Goal: Entertainment & Leisure: Consume media (video, audio)

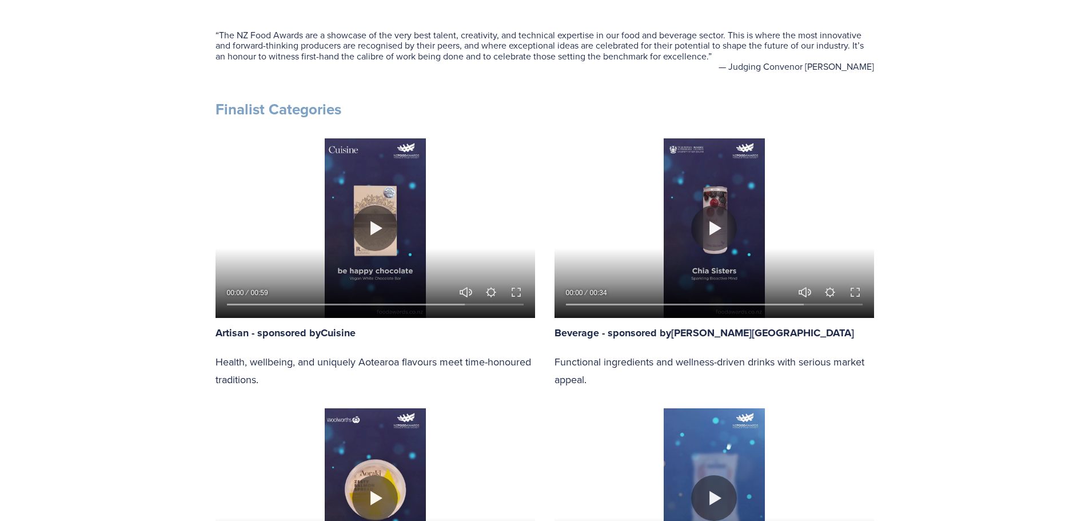
scroll to position [457, 0]
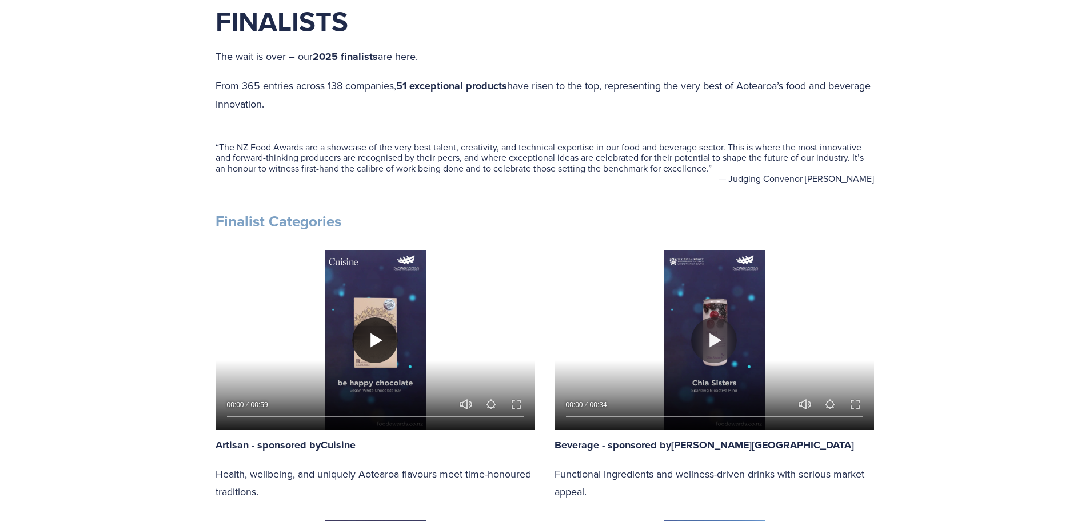
click at [370, 344] on button "Play" at bounding box center [375, 340] width 46 height 46
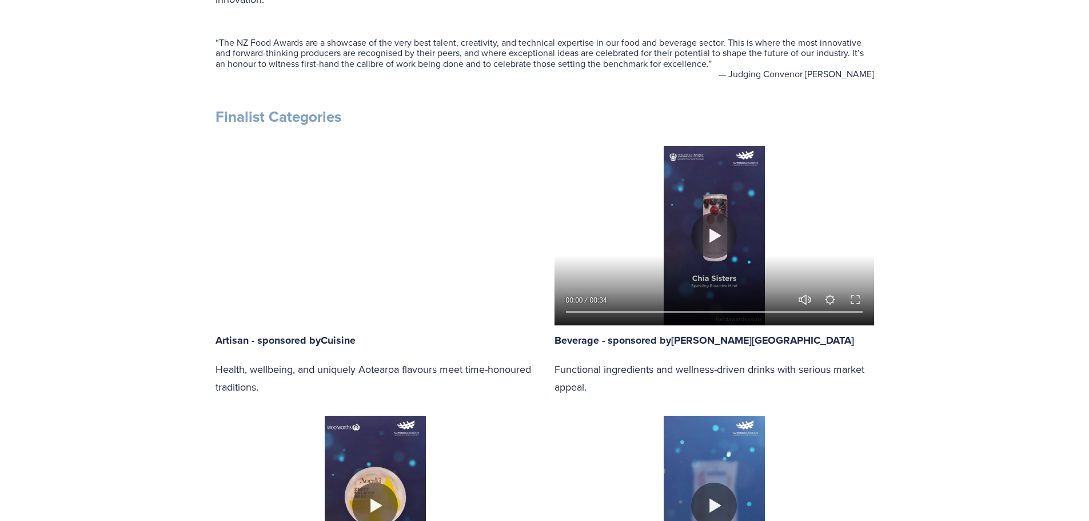
scroll to position [572, 0]
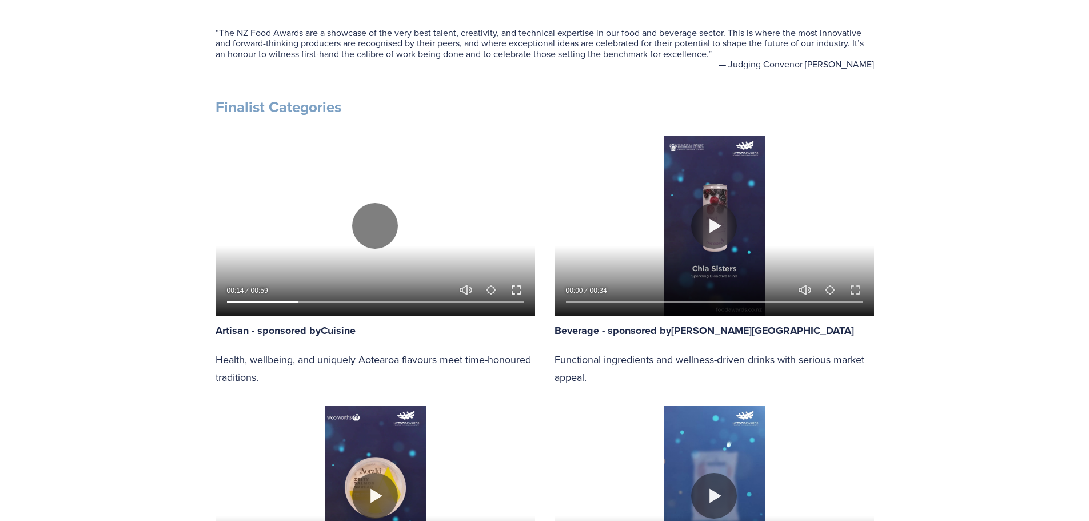
click at [516, 293] on button "Exit fullscreen Enter fullscreen" at bounding box center [516, 290] width 14 height 14
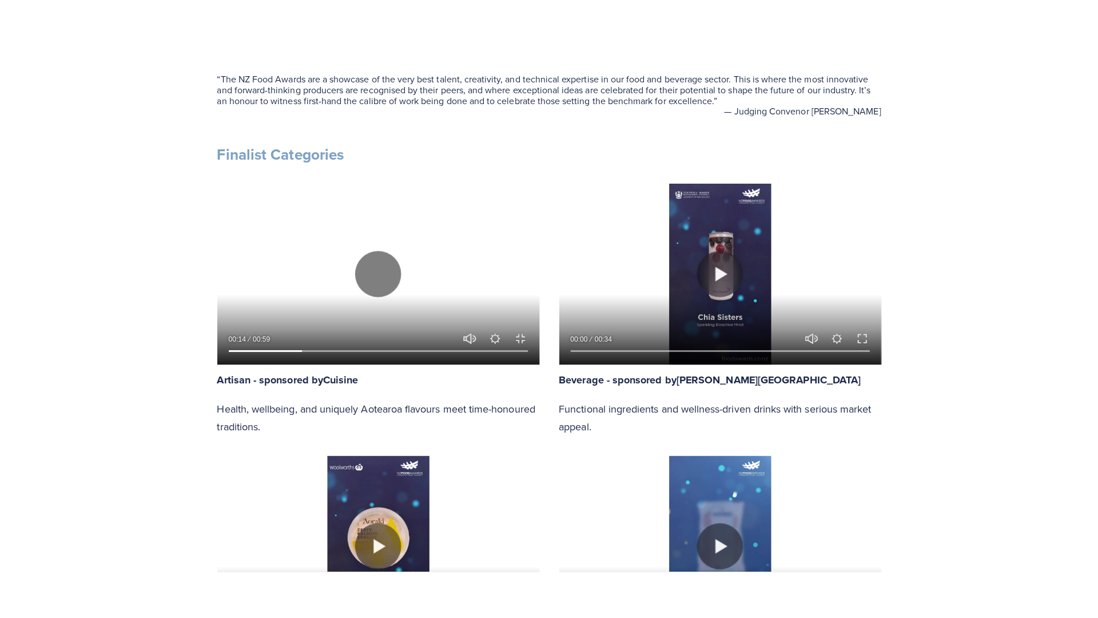
scroll to position [644, 0]
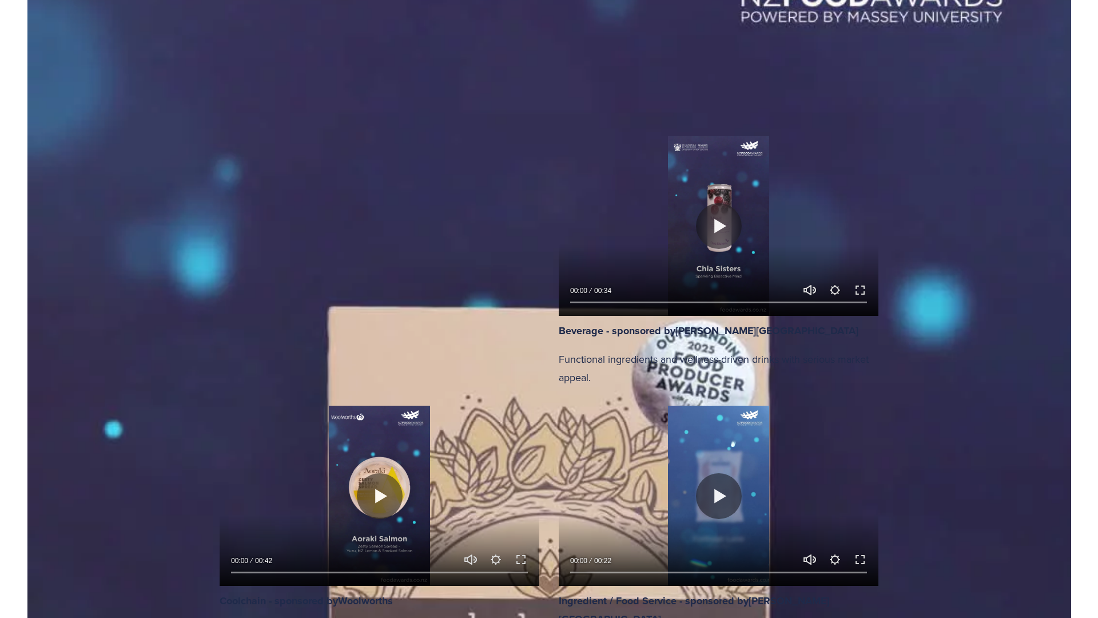
drag, startPoint x: 1071, startPoint y: 603, endPoint x: -298, endPoint y: 571, distance: 1369.2
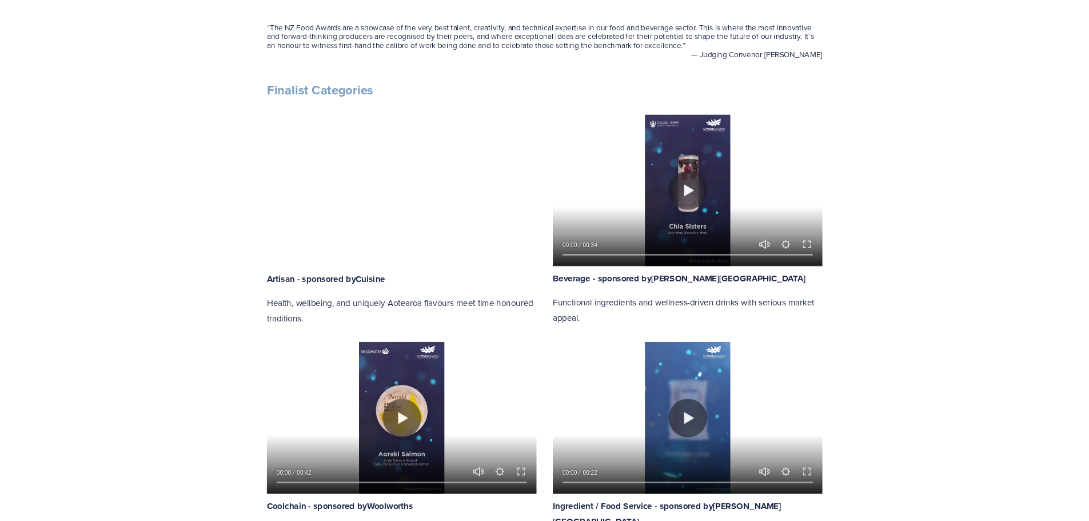
scroll to position [572, 0]
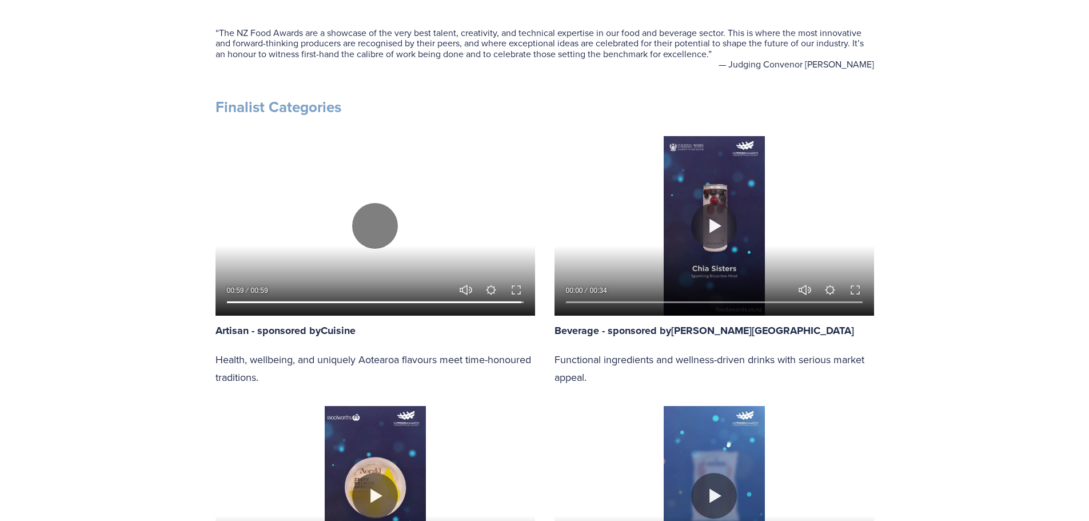
type input "100"
click at [709, 224] on button "Play" at bounding box center [714, 226] width 46 height 46
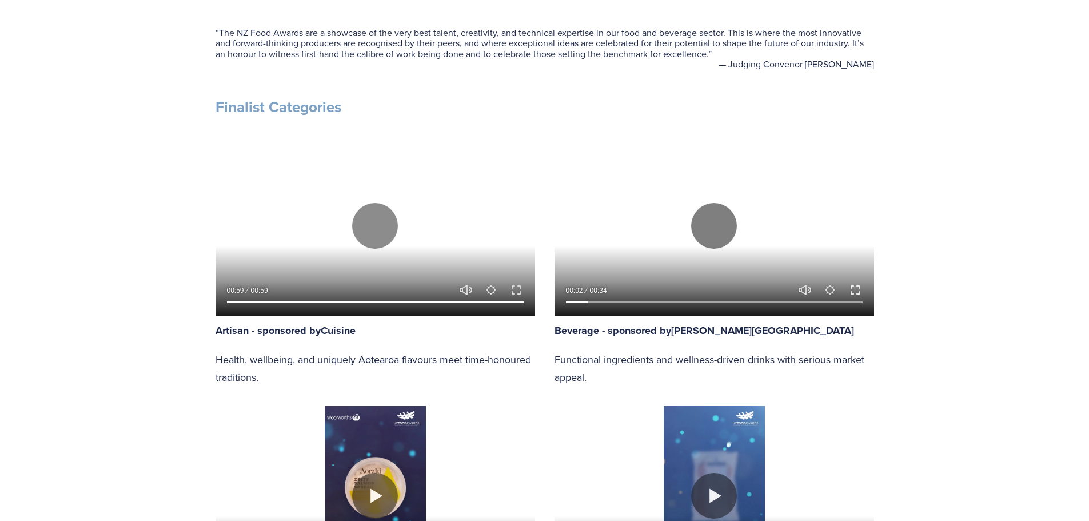
click at [854, 291] on button "Exit fullscreen Enter fullscreen" at bounding box center [856, 290] width 14 height 14
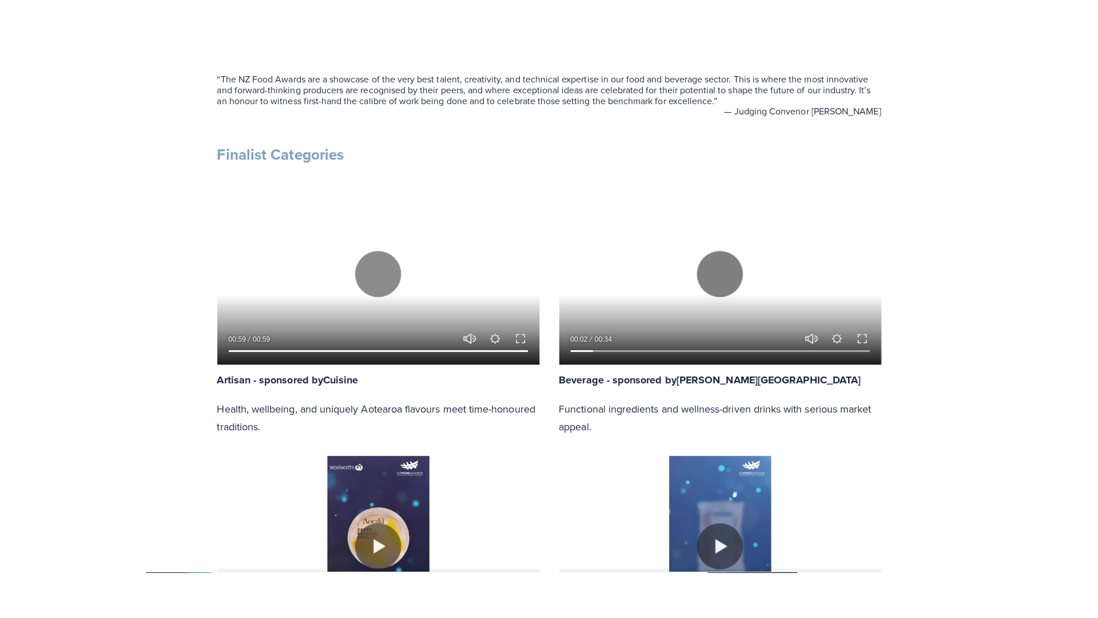
scroll to position [644, 0]
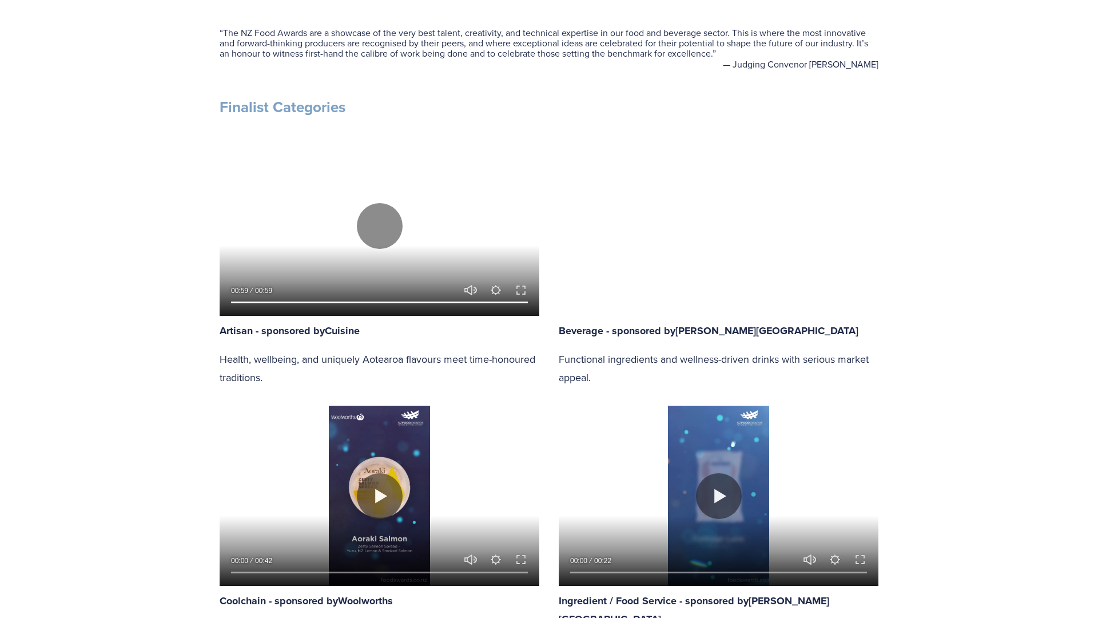
drag, startPoint x: 1079, startPoint y: 592, endPoint x: 1050, endPoint y: 516, distance: 81.4
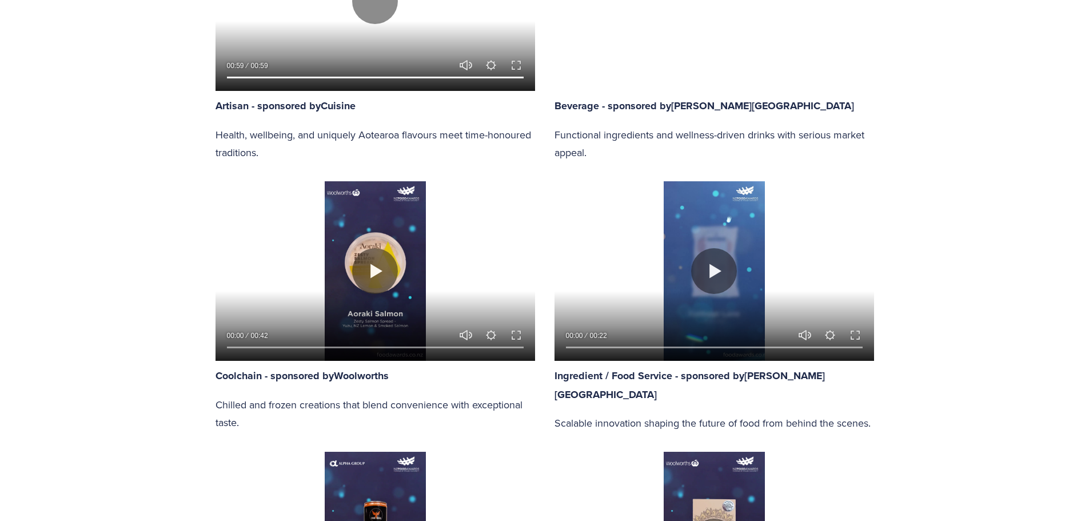
scroll to position [801, 0]
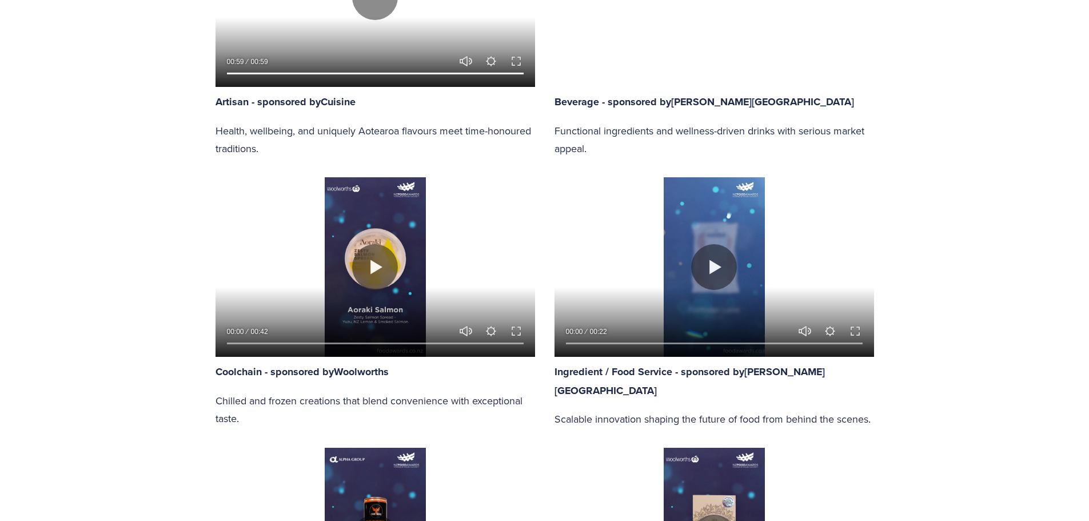
type input "100"
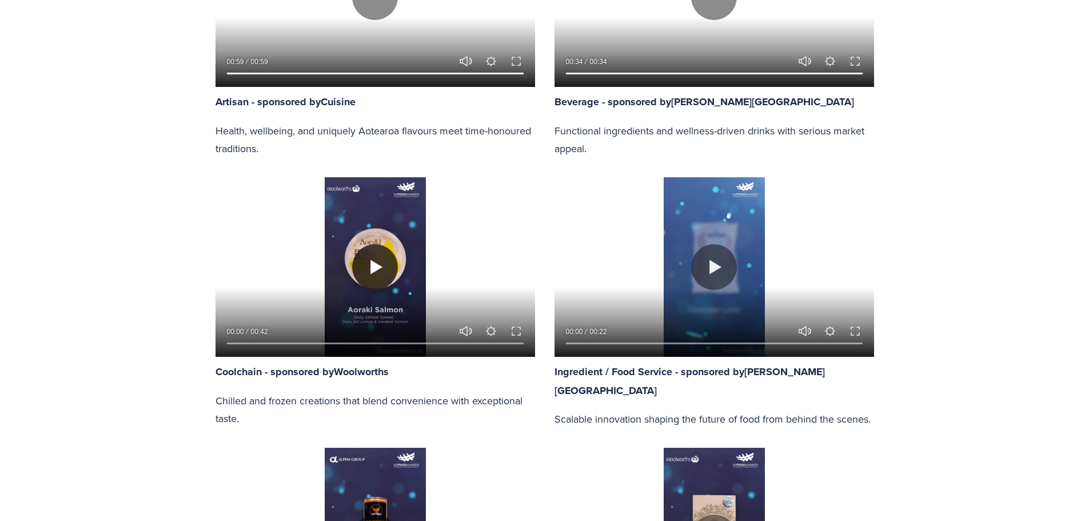
click at [379, 266] on button "Play" at bounding box center [375, 267] width 46 height 46
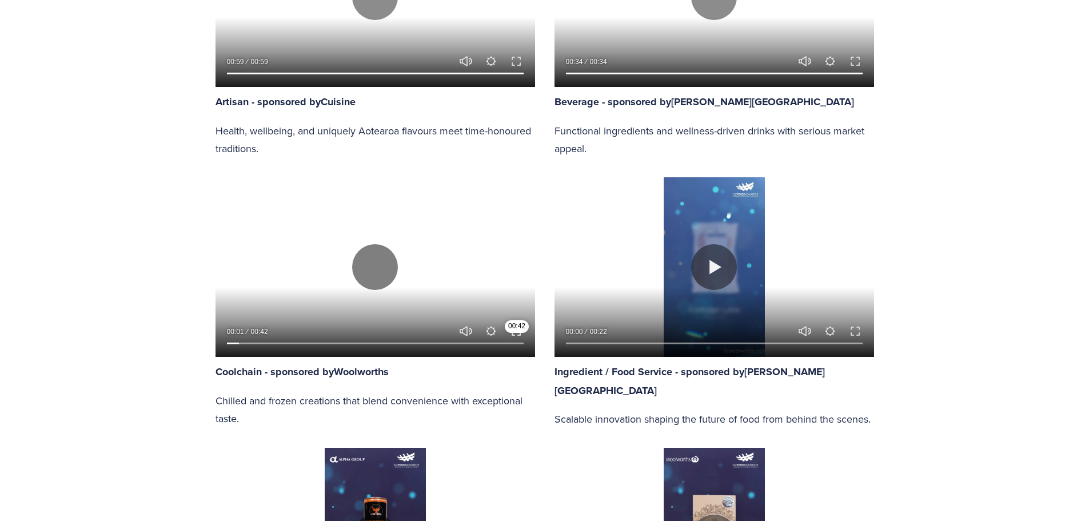
click at [517, 340] on input "Seek" at bounding box center [375, 344] width 297 height 8
click at [514, 326] on button "Exit fullscreen Enter fullscreen" at bounding box center [516, 331] width 14 height 14
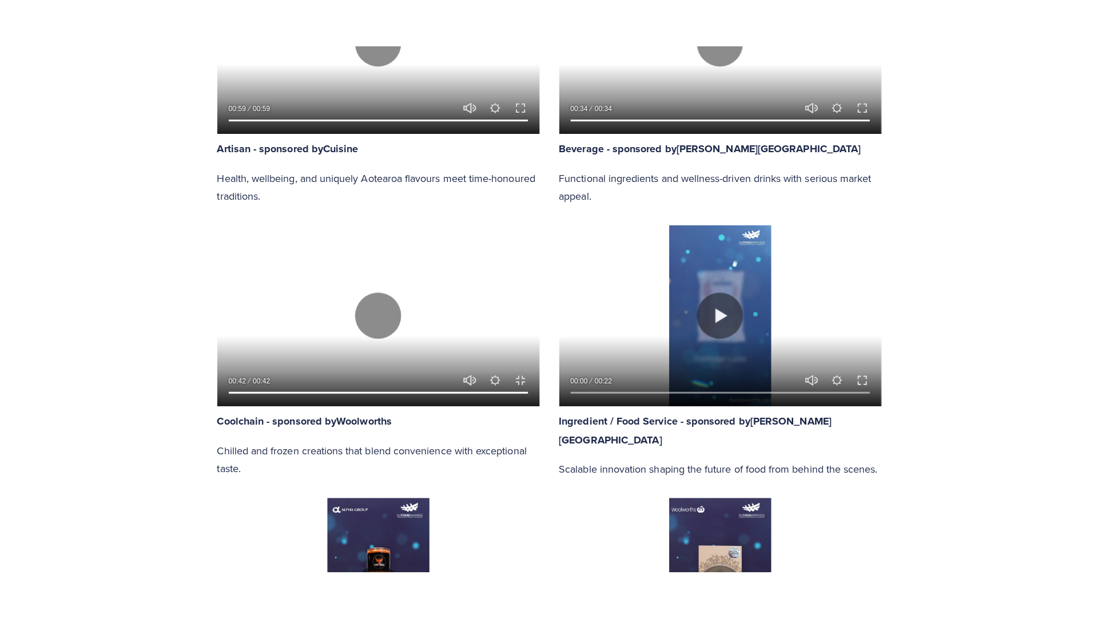
scroll to position [873, 0]
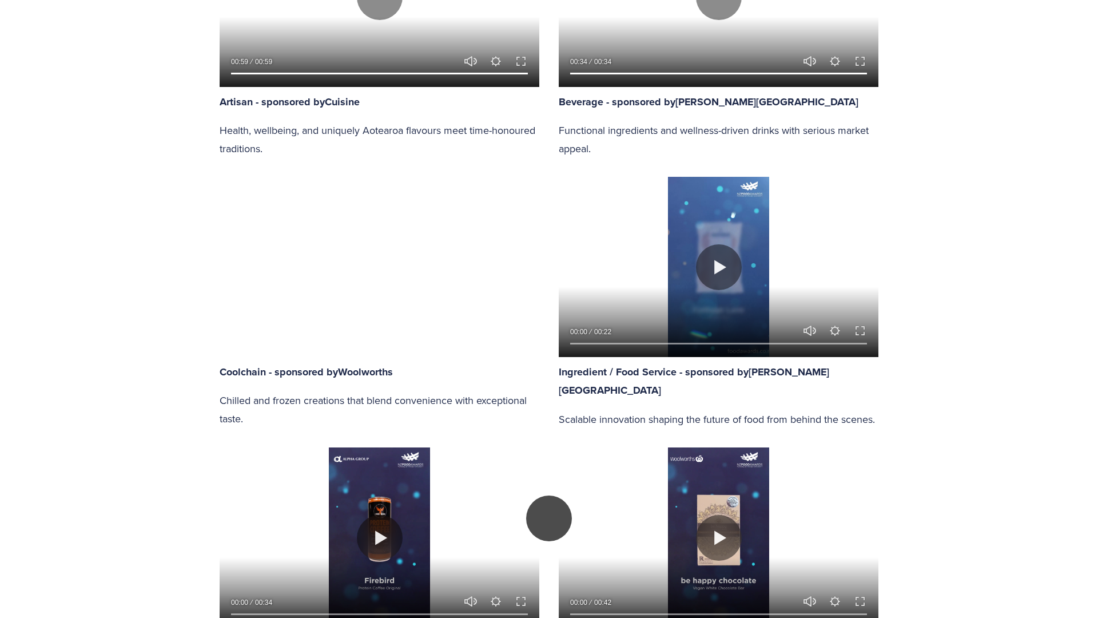
click at [549, 495] on button "Play" at bounding box center [549, 518] width 46 height 46
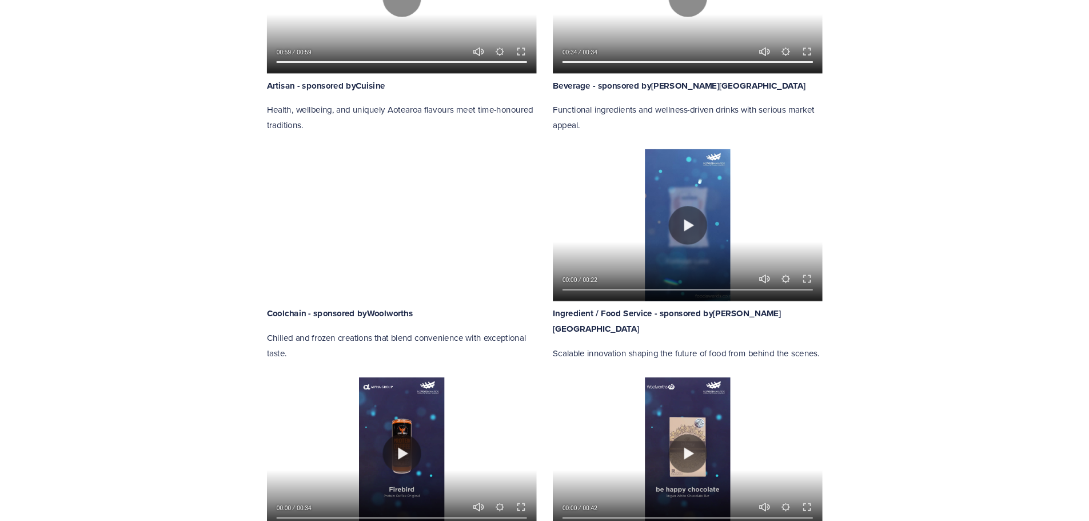
scroll to position [801, 0]
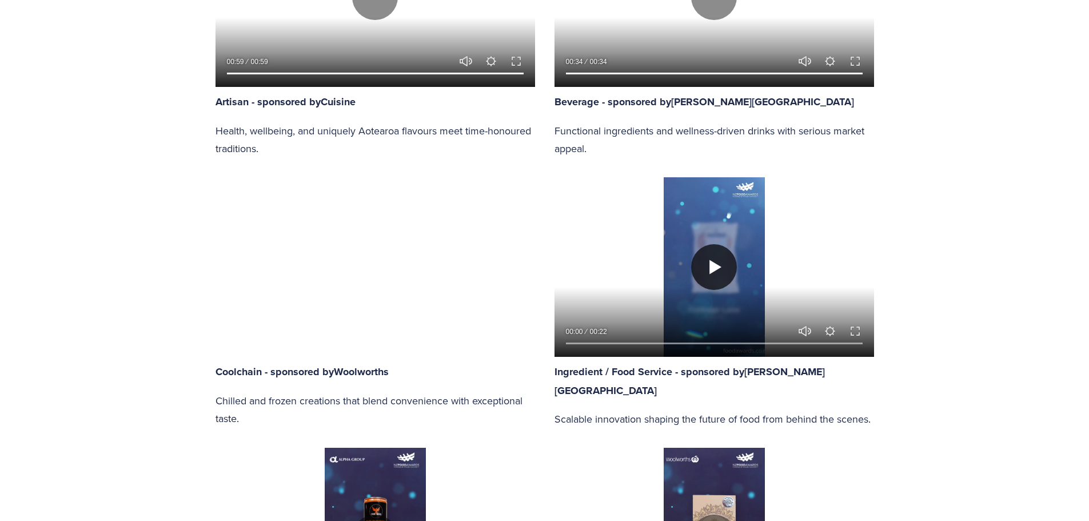
click at [712, 270] on button "Play" at bounding box center [714, 267] width 46 height 46
type input "92.6"
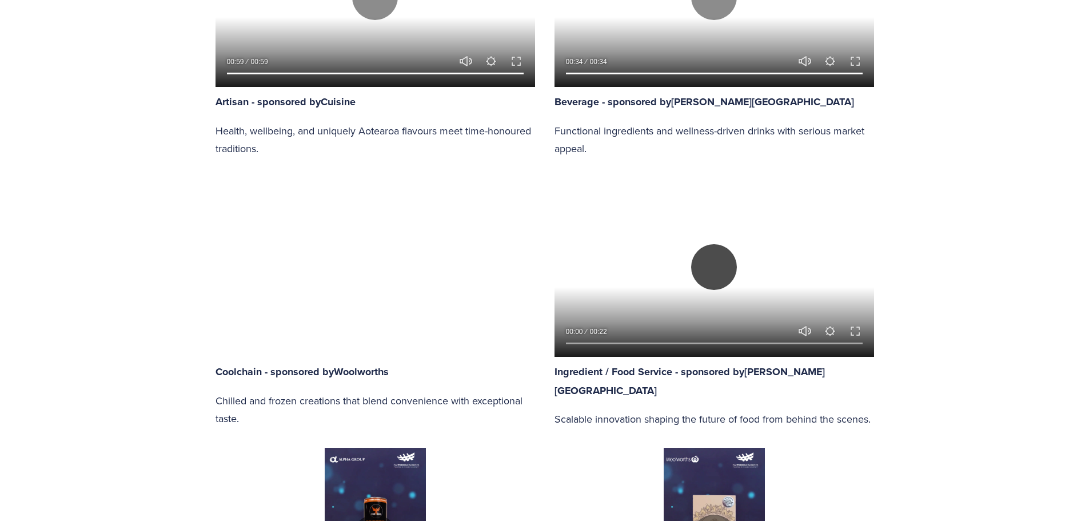
type input "0.79"
type input "93.22"
type input "2"
type input "93.84"
type input "3.2"
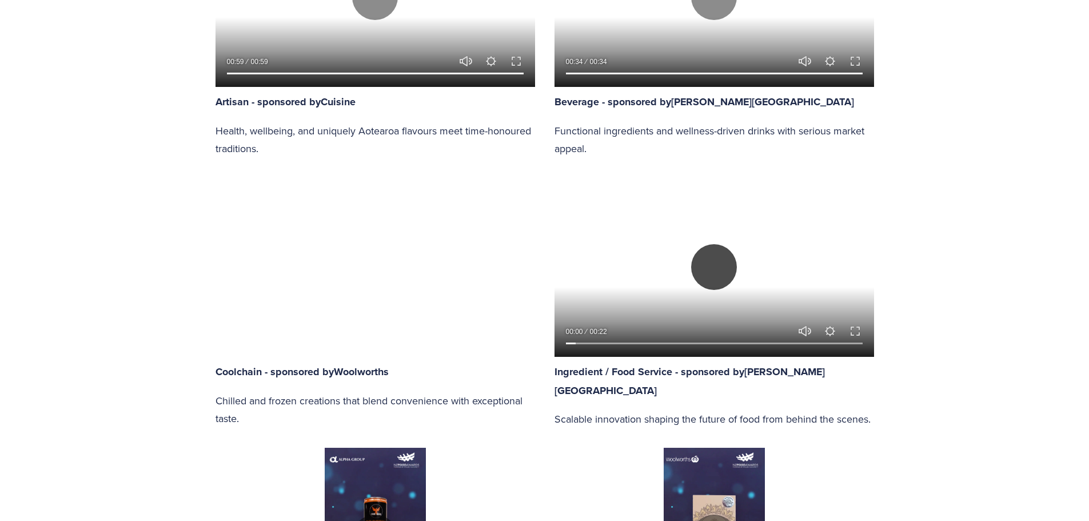
type input "94.45"
type input "4.45"
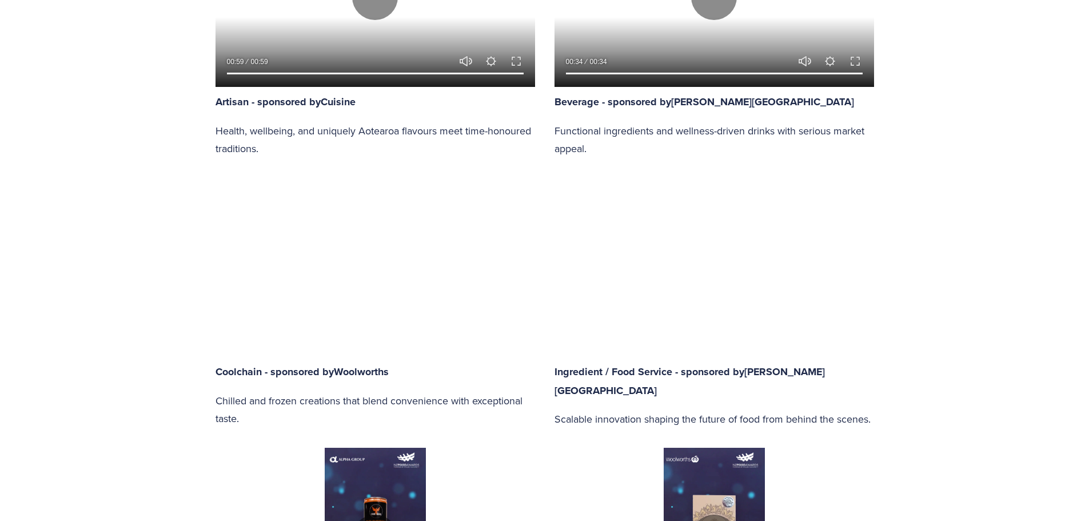
type input "95.1"
type input "5.61"
type input "95.69"
type input "6.82"
type input "96.33"
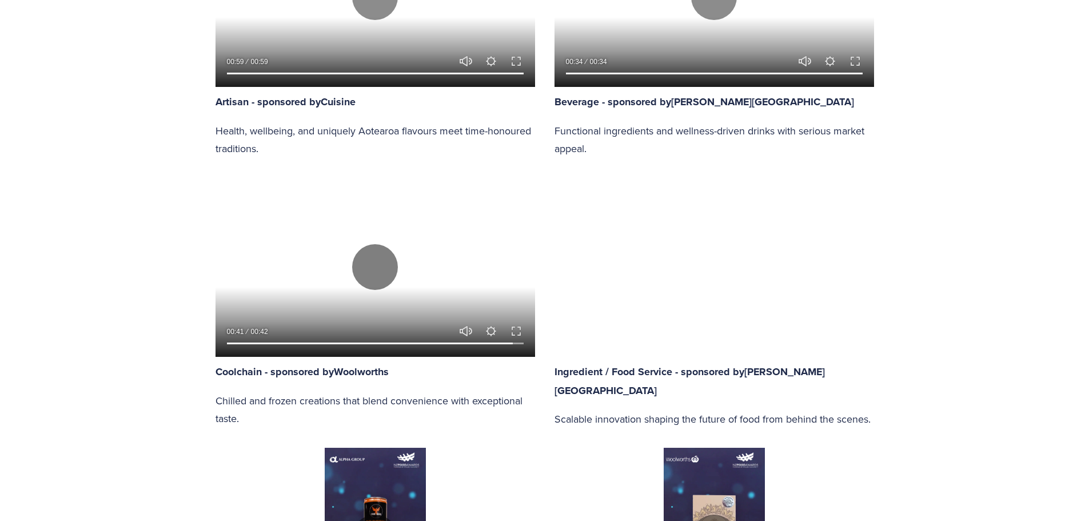
type input "8.06"
type input "96.94"
type input "9.27"
type input "97.56"
type input "10.44"
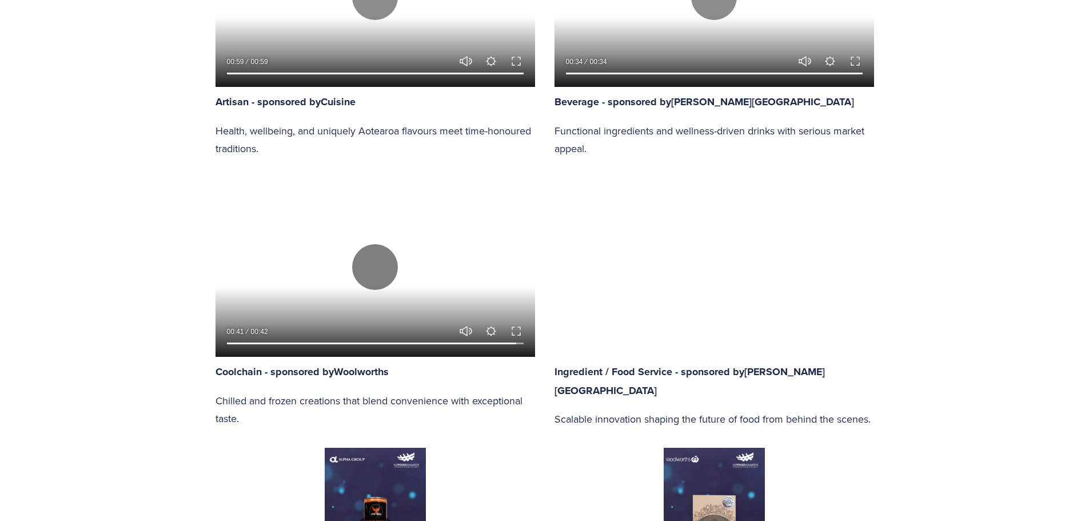
type input "98.16"
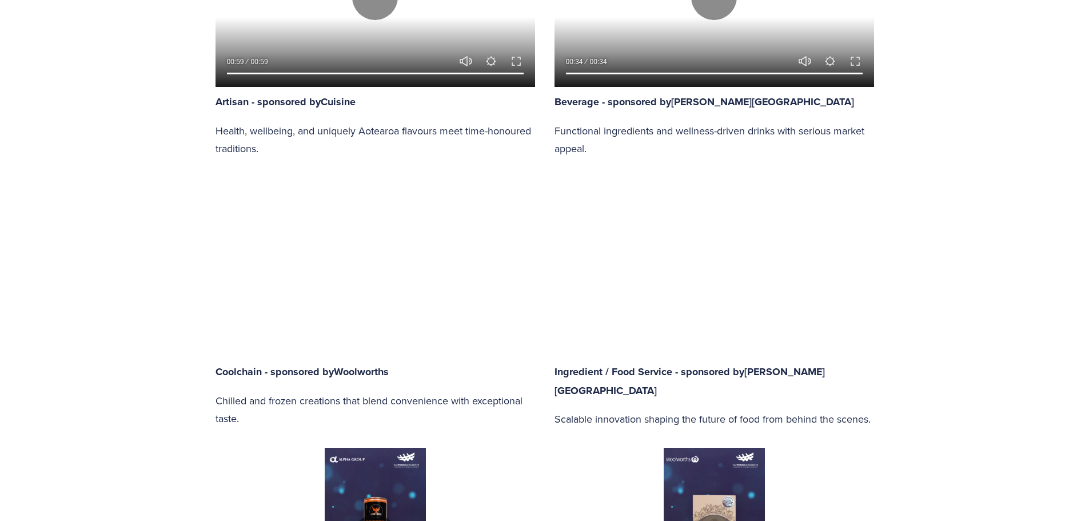
type input "11.64"
type input "98.78"
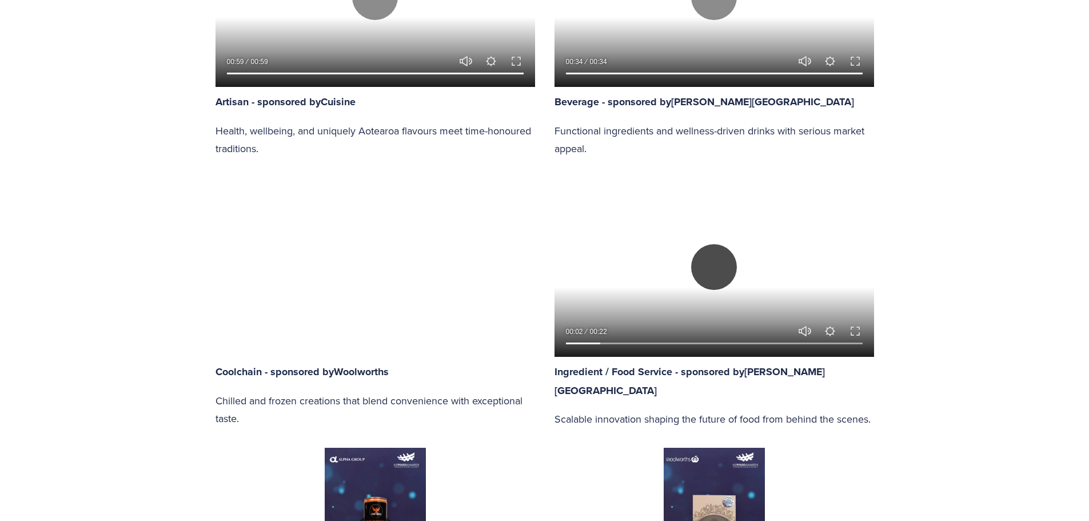
type input "12.85"
type input "99.4"
type input "14.06"
type input "100"
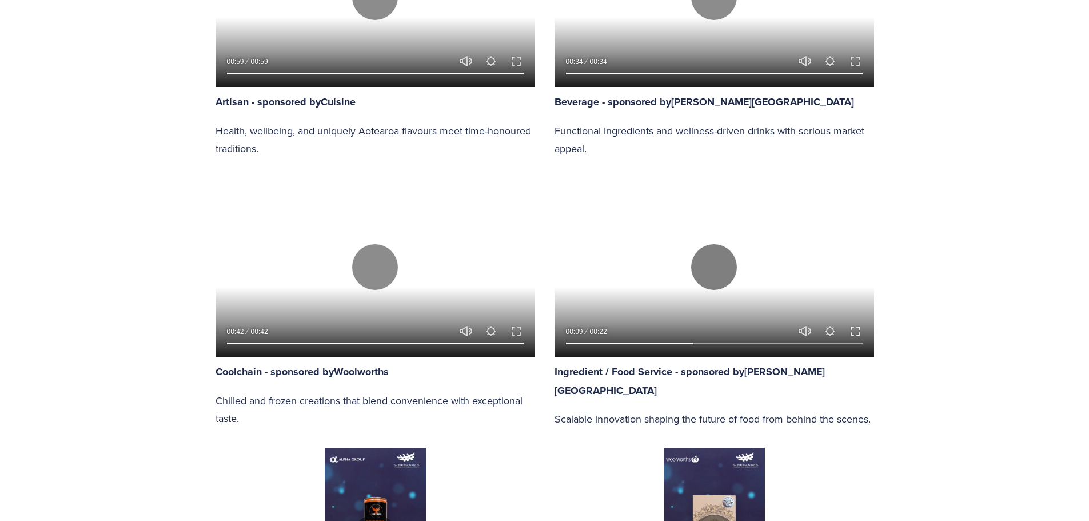
click at [854, 332] on button "Exit fullscreen Enter fullscreen" at bounding box center [856, 331] width 14 height 14
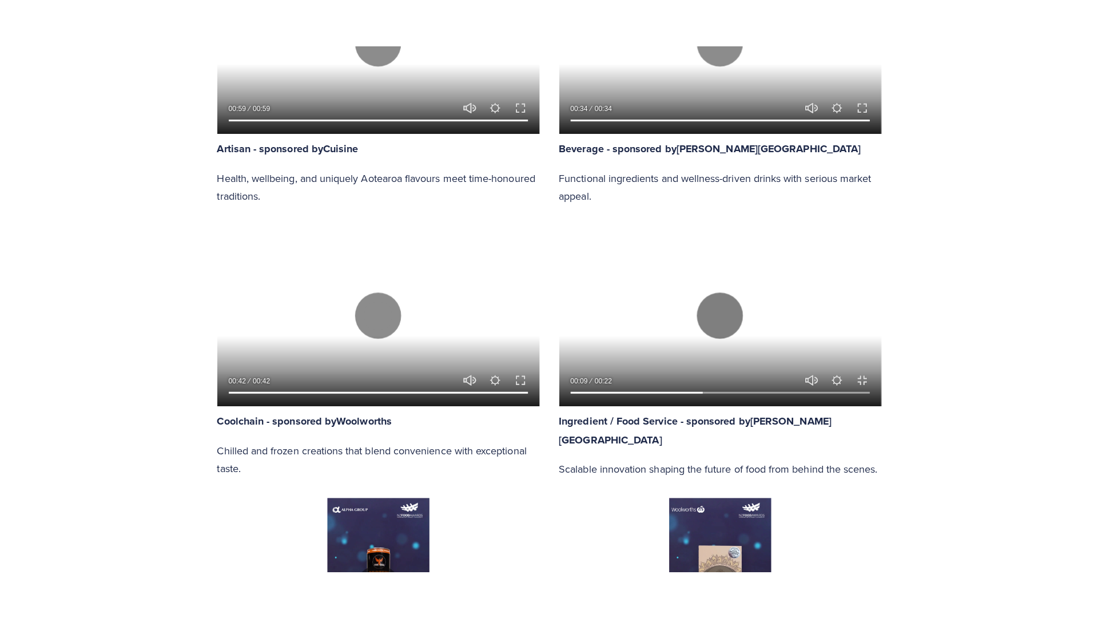
scroll to position [873, 0]
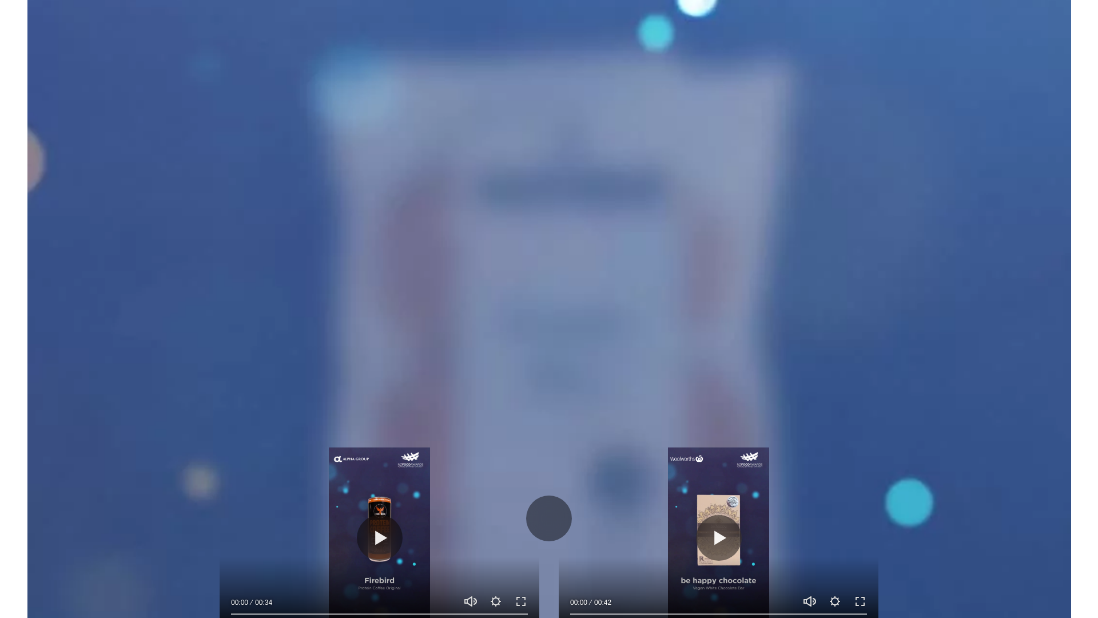
drag, startPoint x: 572, startPoint y: 605, endPoint x: -306, endPoint y: 582, distance: 878.6
drag, startPoint x: 1074, startPoint y: 603, endPoint x: -383, endPoint y: 599, distance: 1457.5
click at [544, 495] on button "Play" at bounding box center [549, 518] width 46 height 46
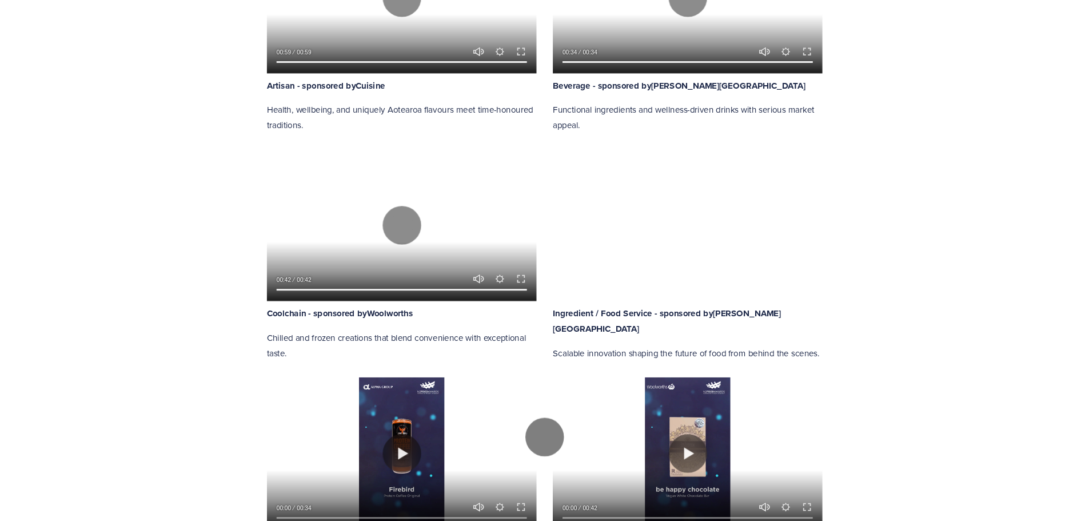
scroll to position [801, 0]
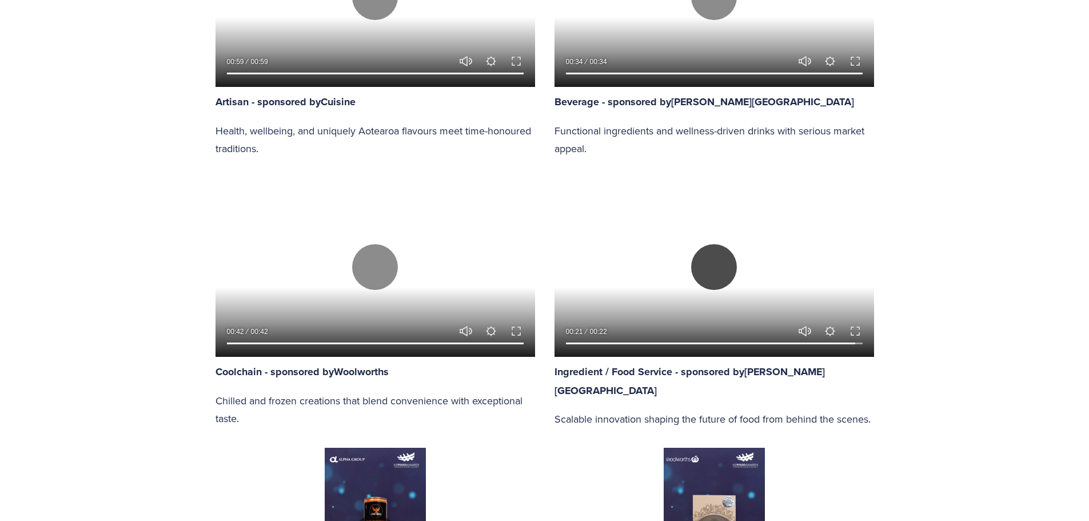
click at [714, 266] on button "Play" at bounding box center [714, 267] width 46 height 46
type input "98.26"
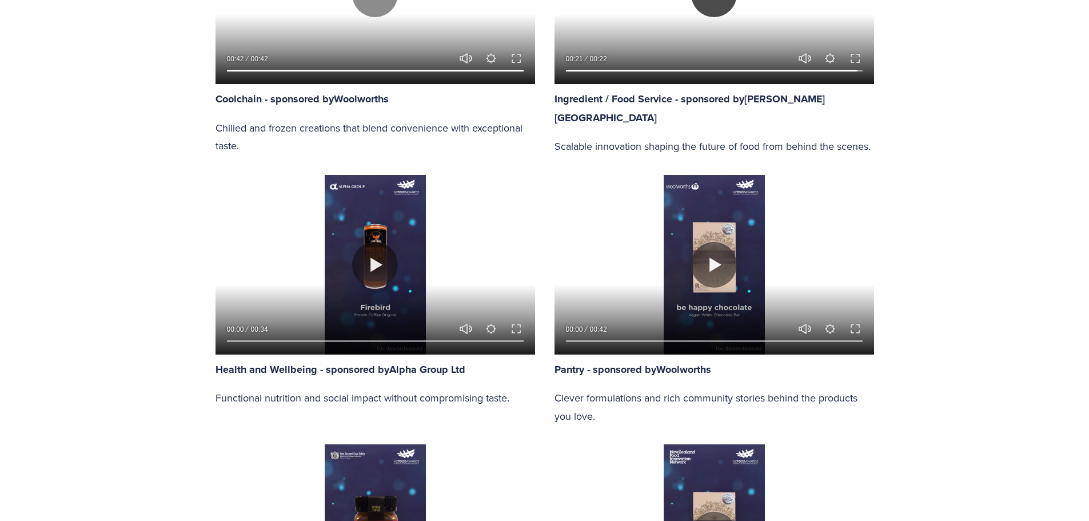
scroll to position [1086, 0]
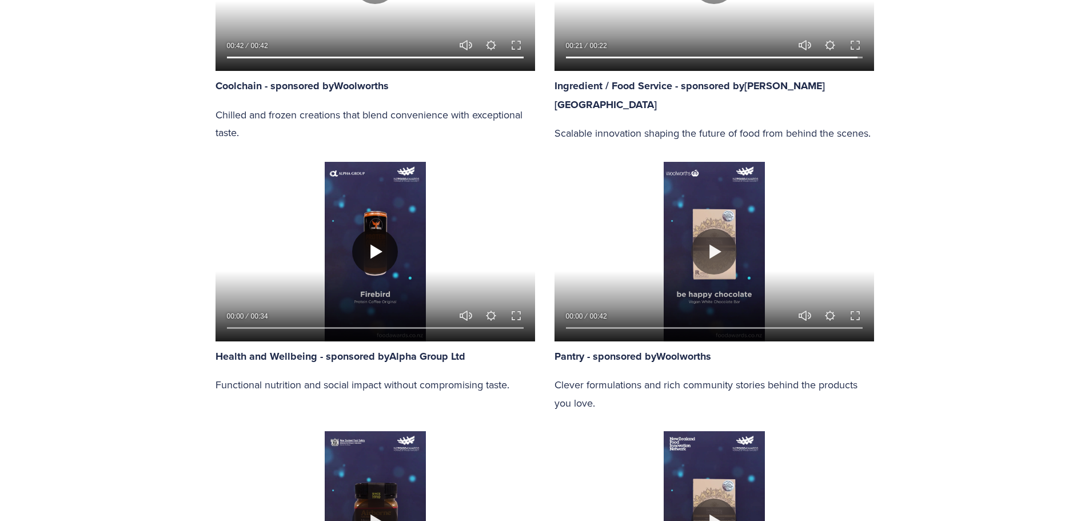
click at [373, 260] on button "Play" at bounding box center [375, 252] width 46 height 46
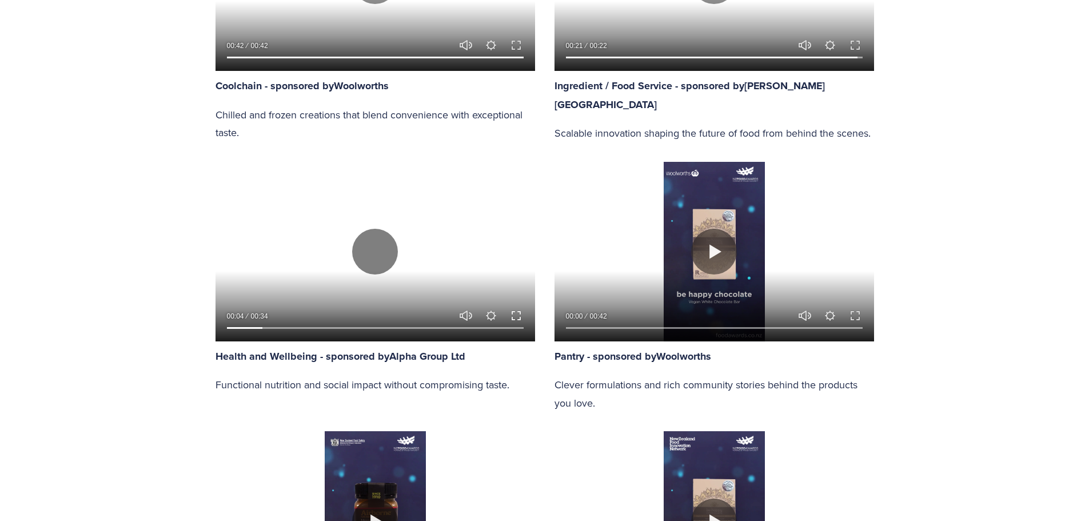
click at [515, 316] on button "Exit fullscreen Enter fullscreen" at bounding box center [516, 316] width 14 height 14
type input "100"
click at [713, 253] on button "Play" at bounding box center [714, 252] width 46 height 46
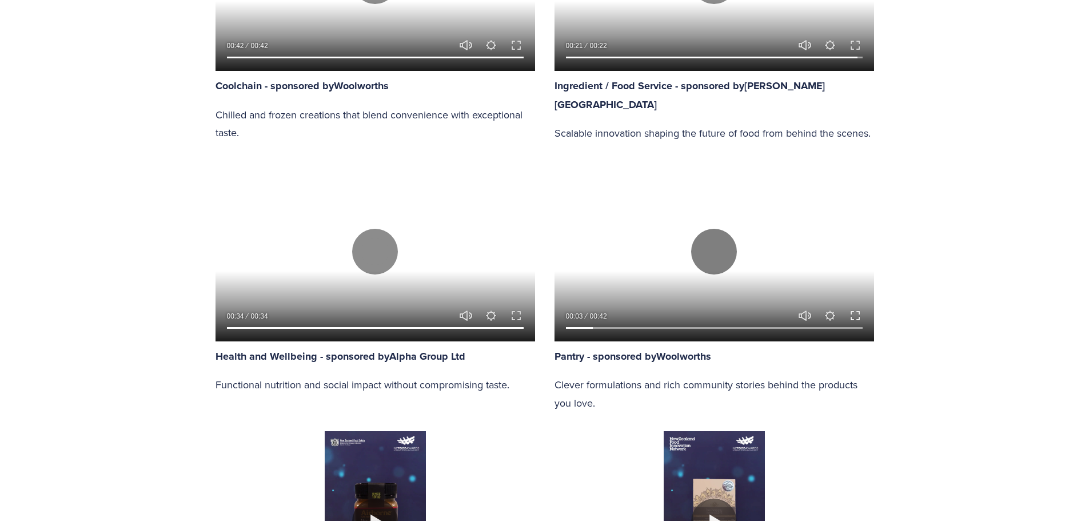
click at [857, 320] on button "Exit fullscreen Enter fullscreen" at bounding box center [856, 316] width 14 height 14
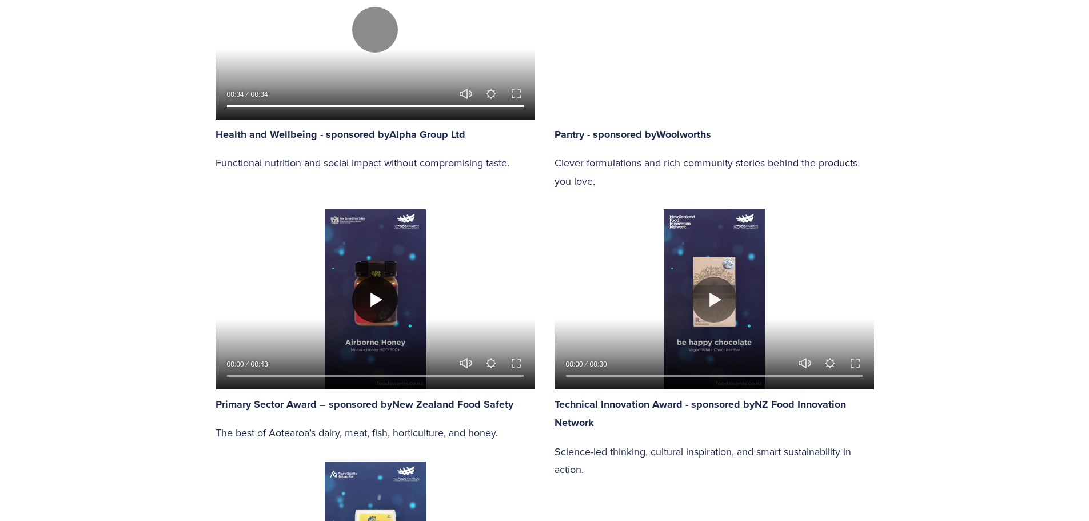
scroll to position [1372, 0]
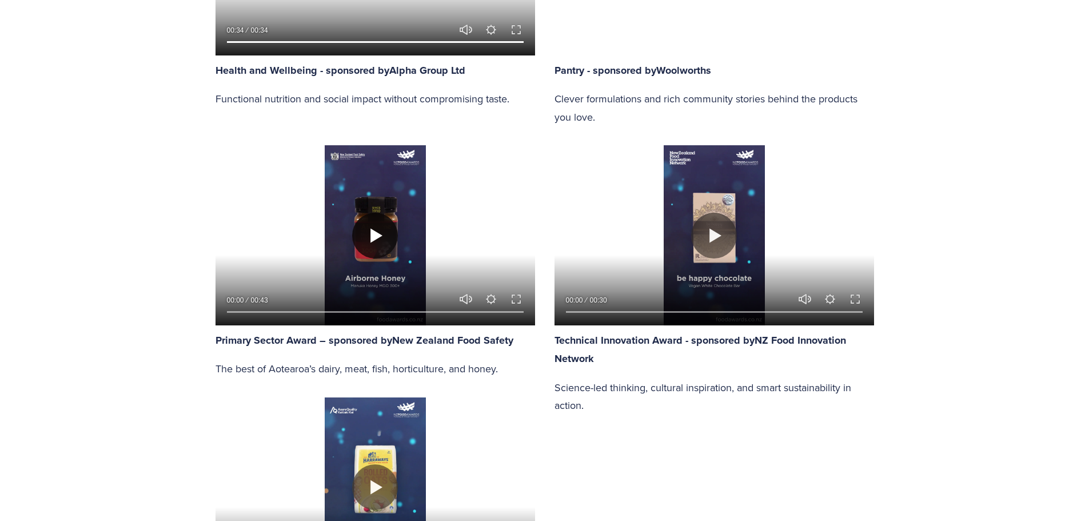
click at [379, 236] on button "Play" at bounding box center [375, 236] width 46 height 46
type input "93.19"
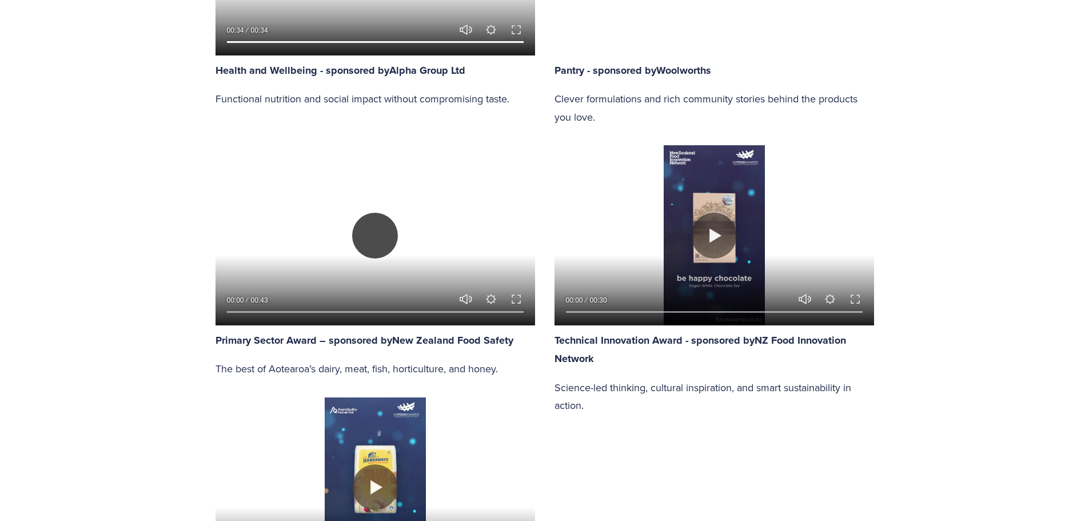
type input "0.38"
type input "93.81"
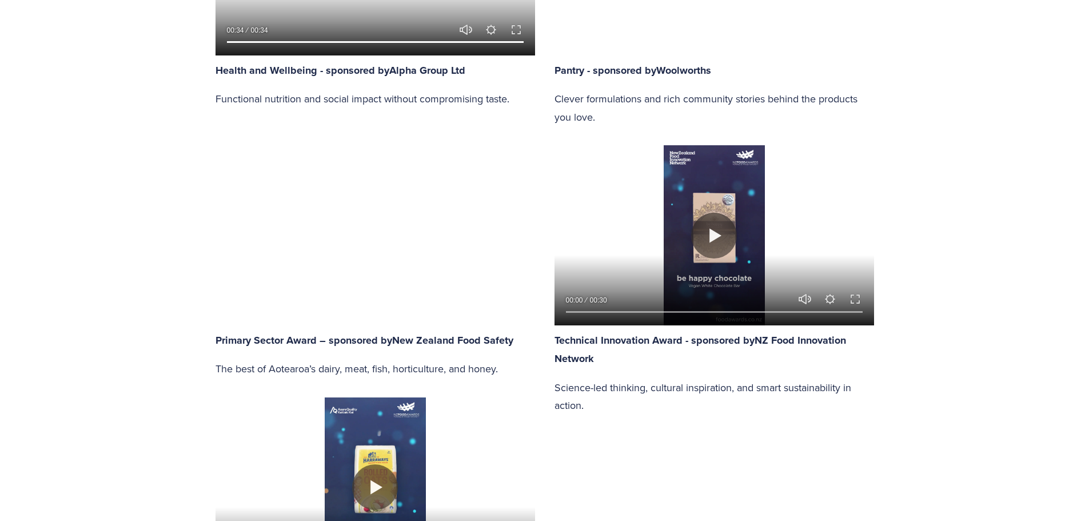
type input "1"
type input "94.43"
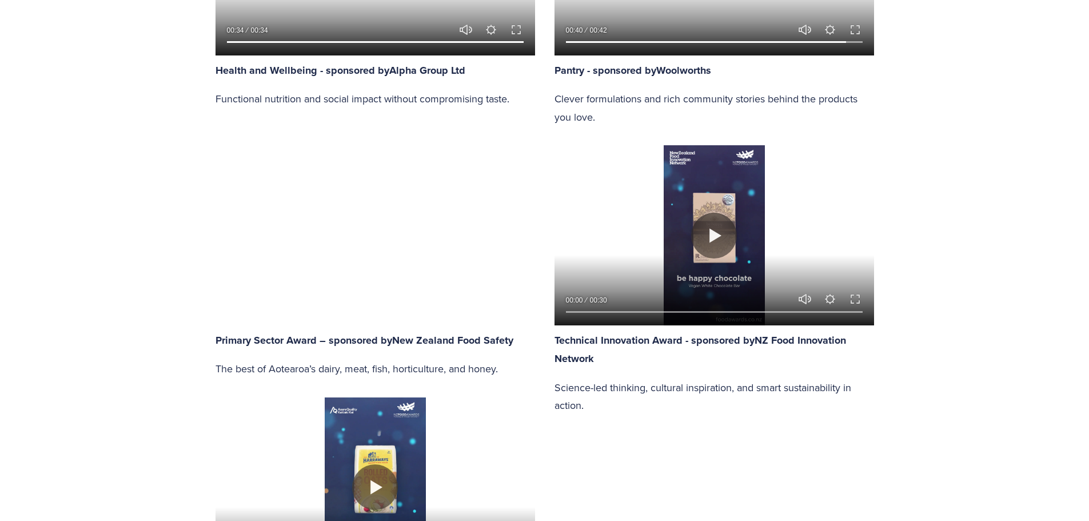
type input "1.63"
type input "95.05"
type input "2.24"
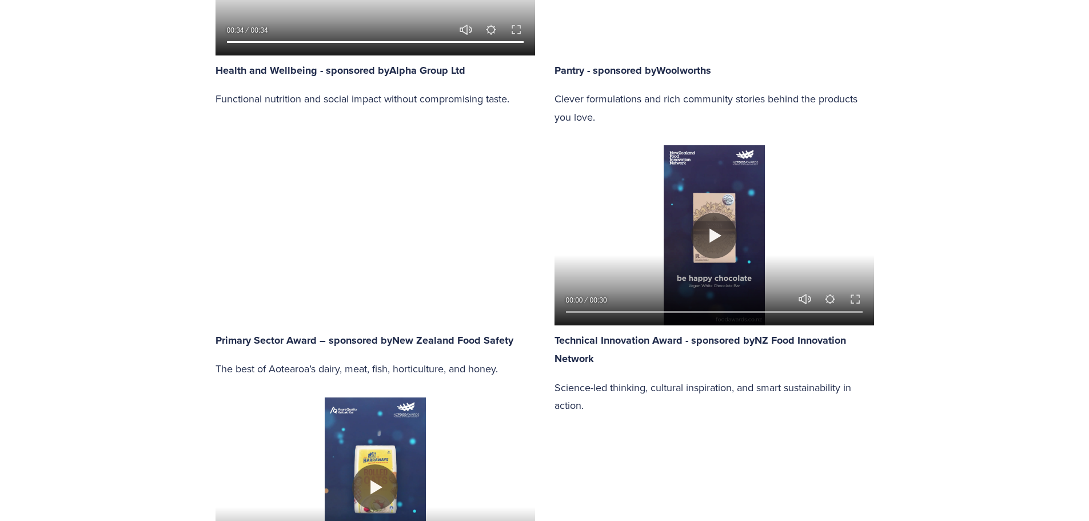
type input "95.68"
type input "2.87"
type input "96.3"
type input "3.47"
type input "96.92"
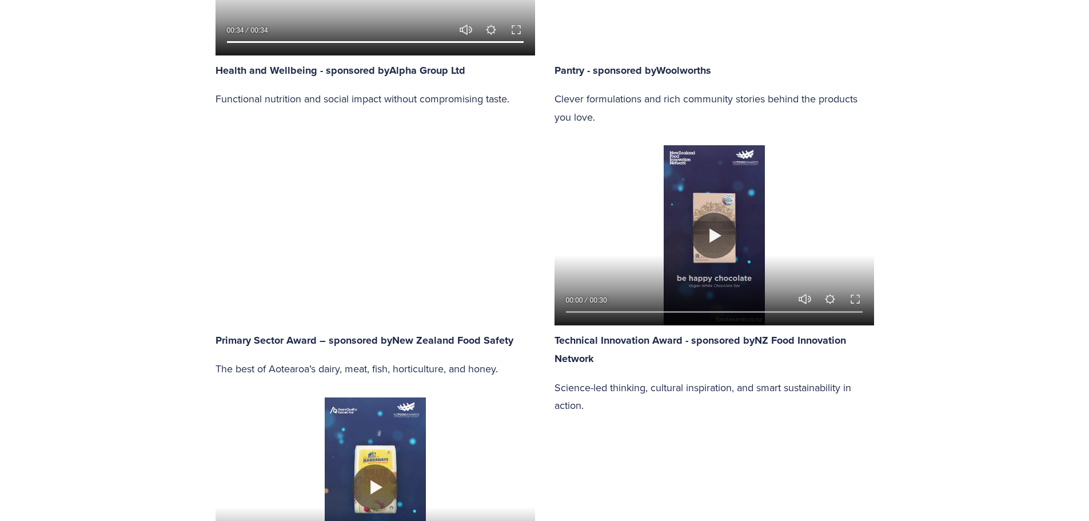
type input "4.09"
type input "97.55"
type input "4.73"
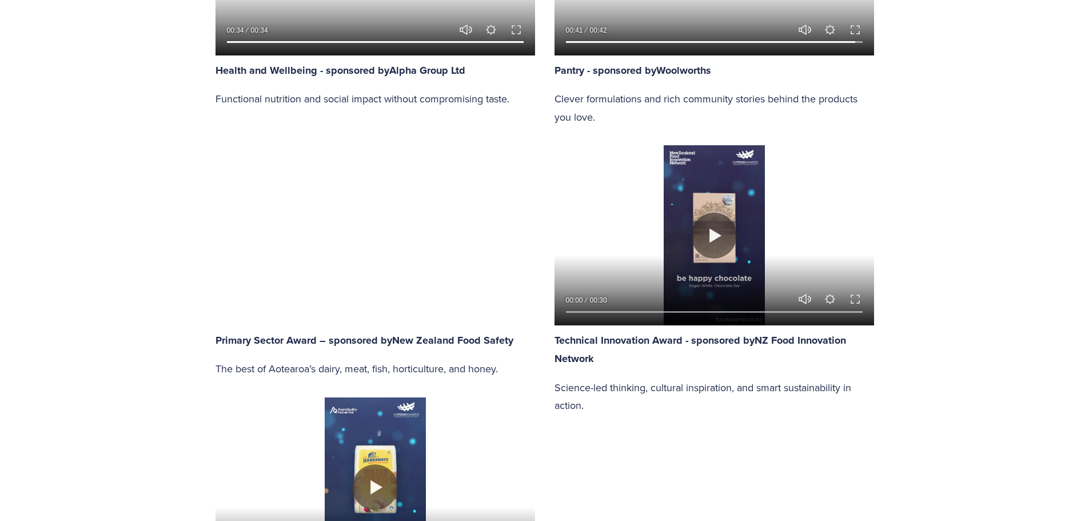
type input "98.18"
type input "5.35"
type input "98.8"
type input "5.96"
type input "99.42"
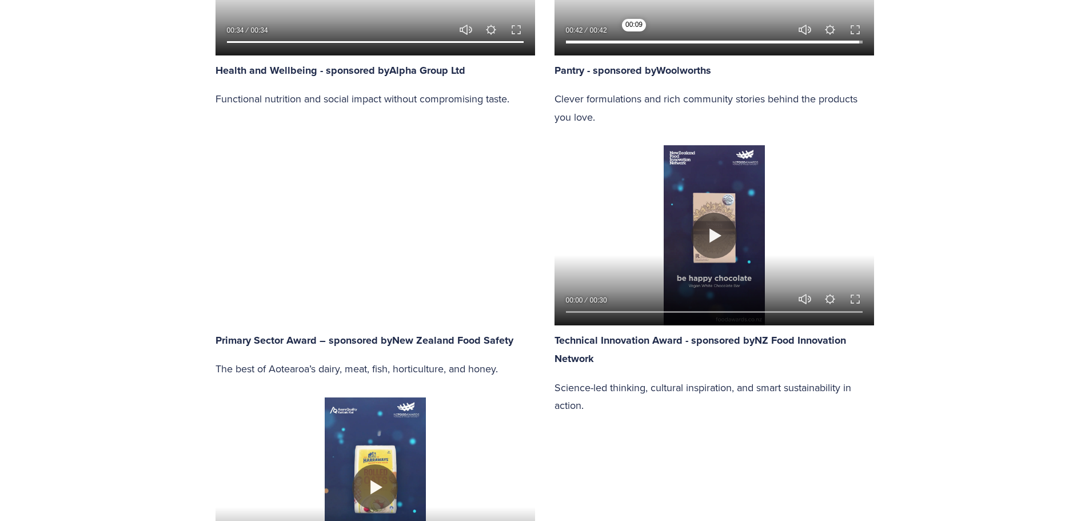
type input "6.56"
type input "100"
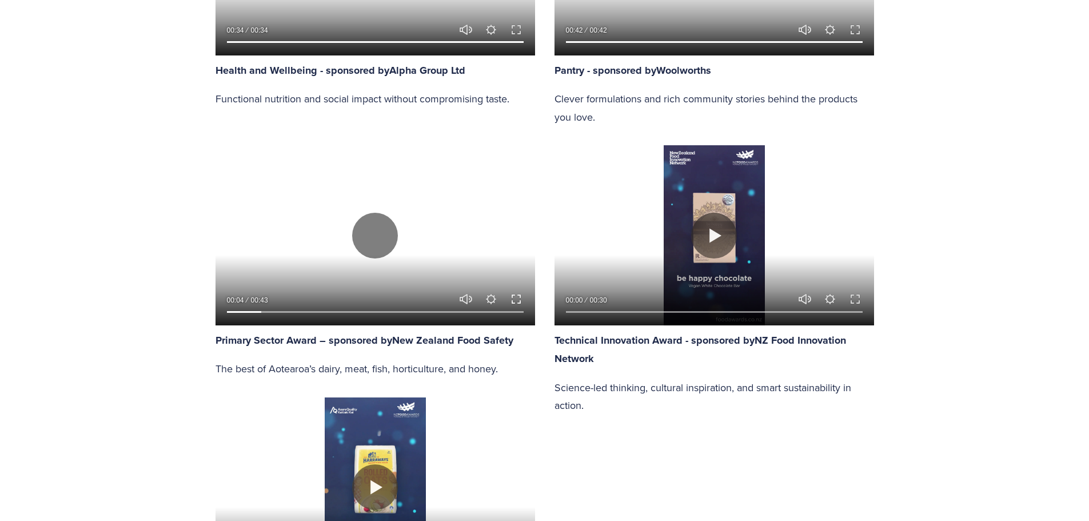
click at [511, 297] on button "Exit fullscreen Enter fullscreen" at bounding box center [516, 299] width 14 height 14
click at [377, 238] on button "Play" at bounding box center [375, 236] width 46 height 46
type input "93.72"
click at [715, 236] on button "Play" at bounding box center [714, 236] width 46 height 46
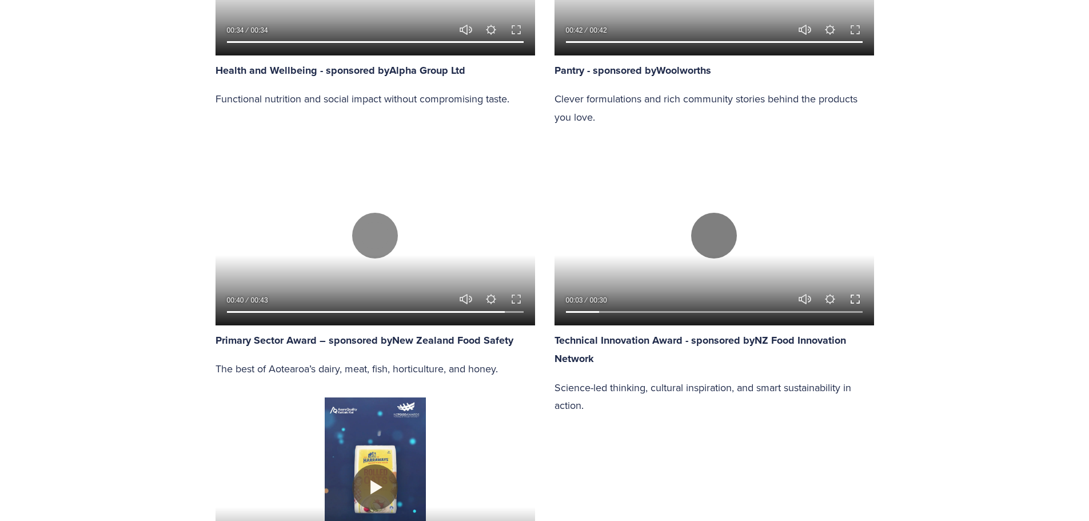
click at [852, 302] on button "Exit fullscreen Enter fullscreen" at bounding box center [856, 299] width 14 height 14
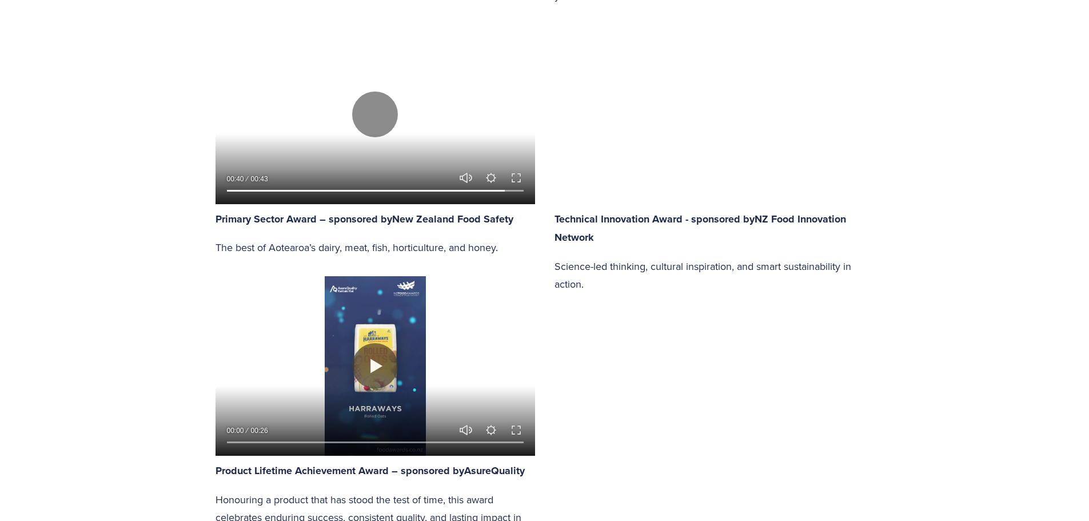
scroll to position [1658, 0]
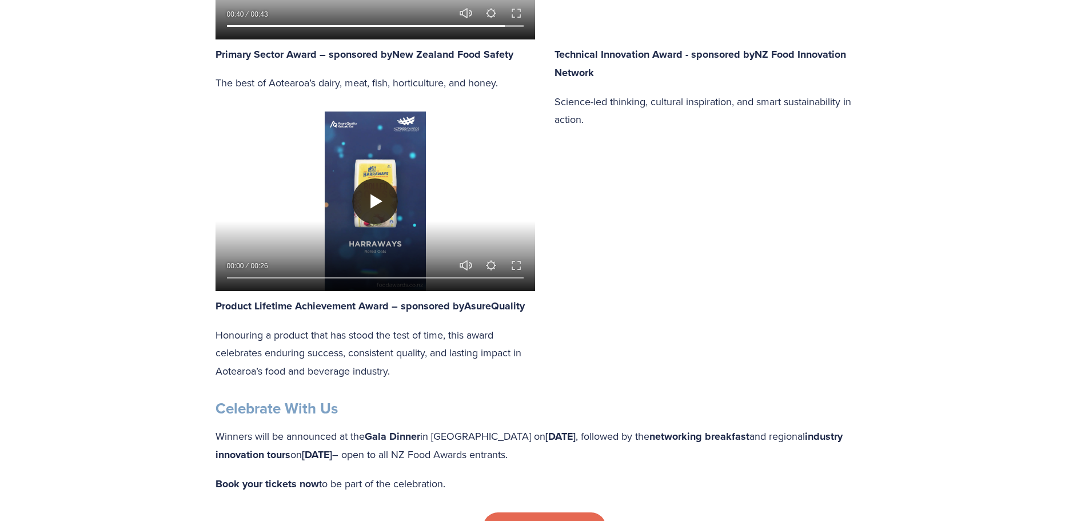
click at [375, 205] on button "Play" at bounding box center [375, 201] width 46 height 46
type input "100"
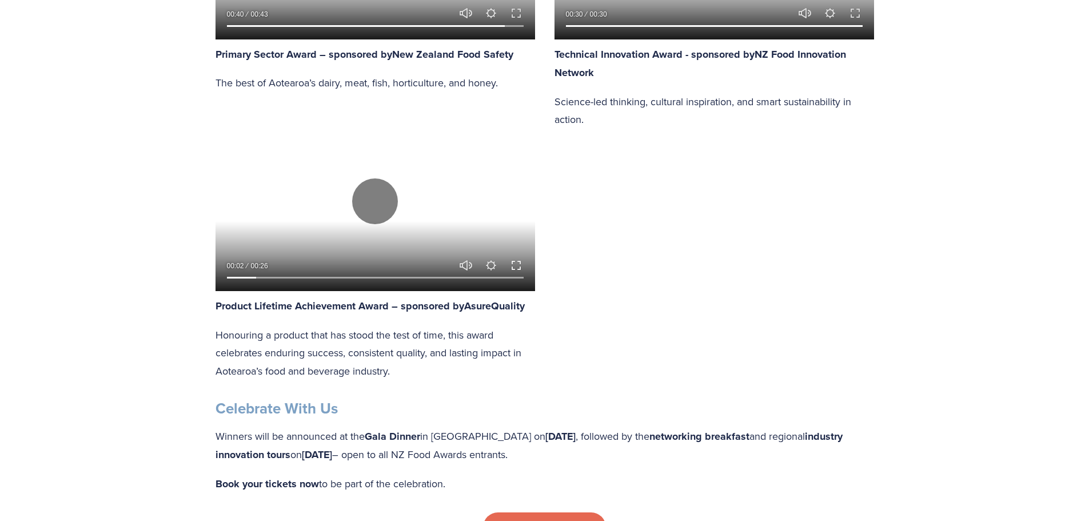
click at [518, 268] on button "Exit fullscreen Enter fullscreen" at bounding box center [516, 265] width 14 height 14
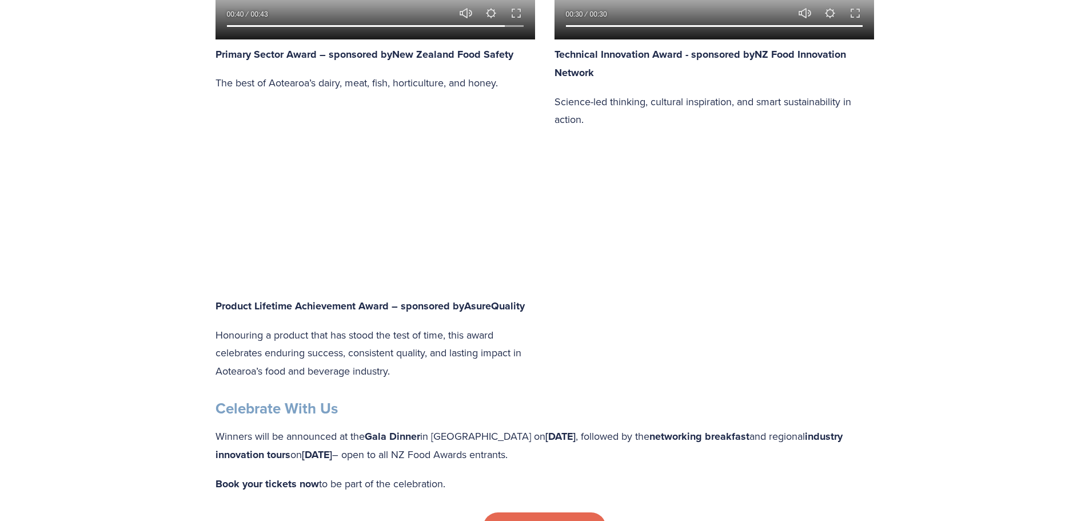
click at [652, 269] on div "Play 00:40 00:43 Unmute Mute Settings Speed Normal Speed Go back to previous me…" at bounding box center [545, 120] width 678 height 540
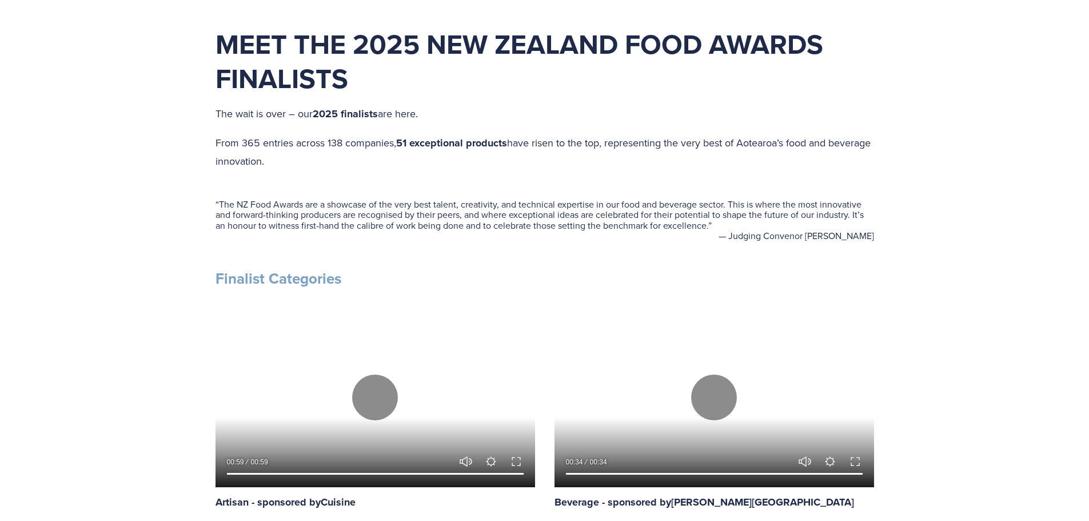
type input "100"
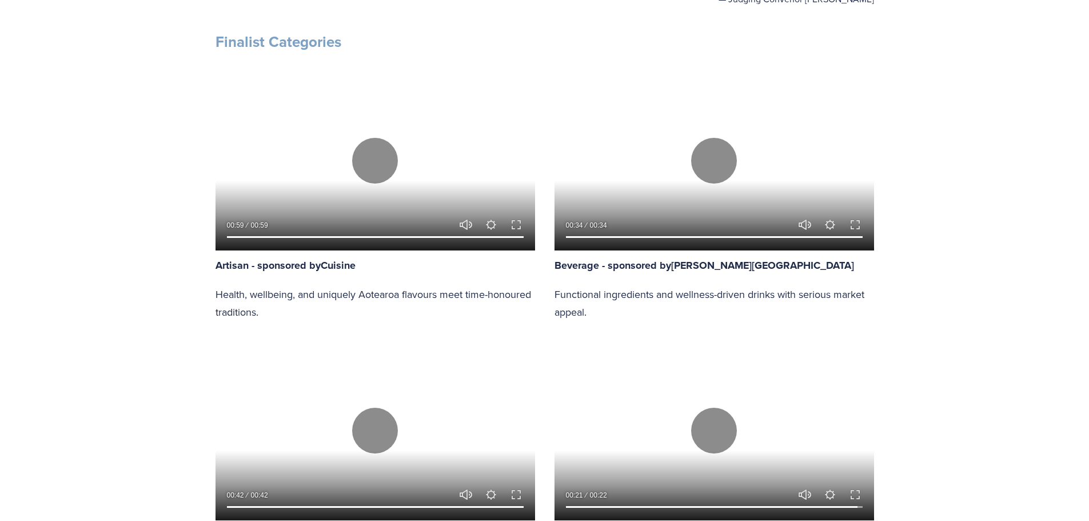
scroll to position [686, 0]
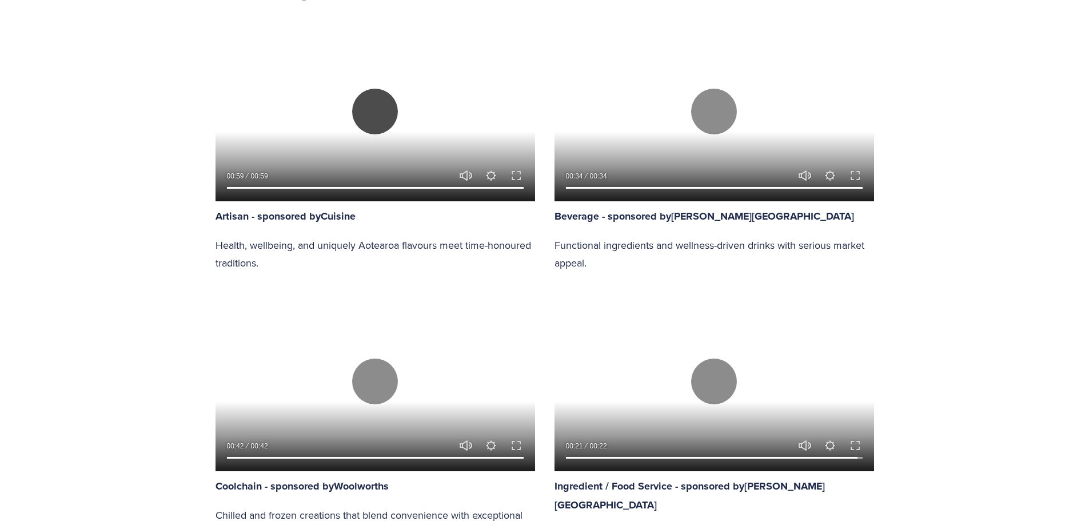
click at [388, 104] on button "Play" at bounding box center [375, 112] width 46 height 46
click at [515, 180] on button "Exit fullscreen Enter fullscreen" at bounding box center [516, 176] width 14 height 14
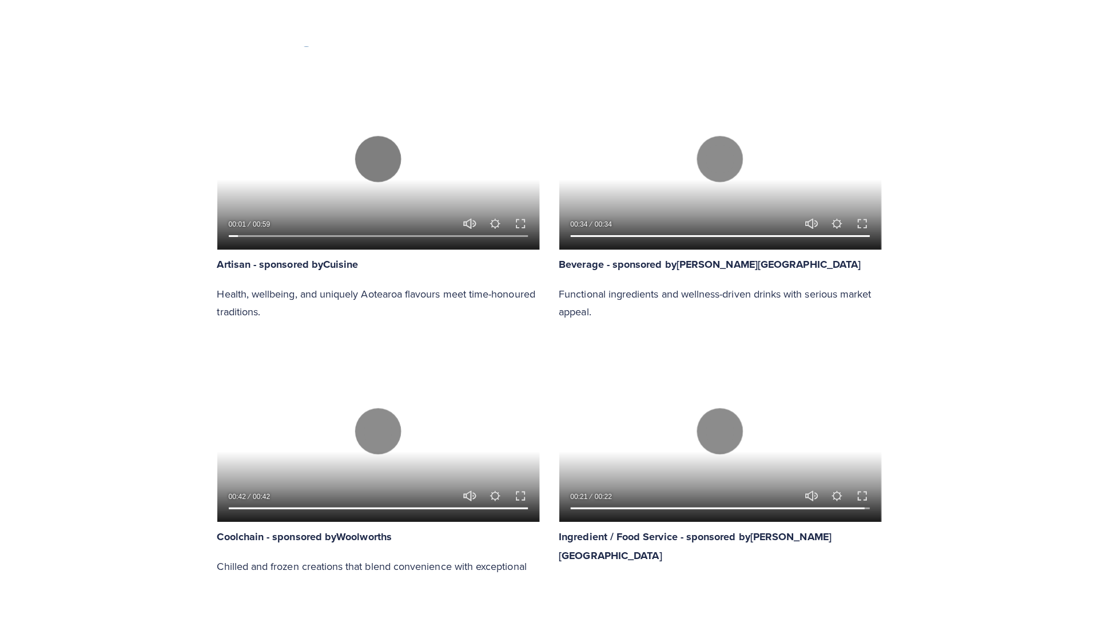
scroll to position [759, 0]
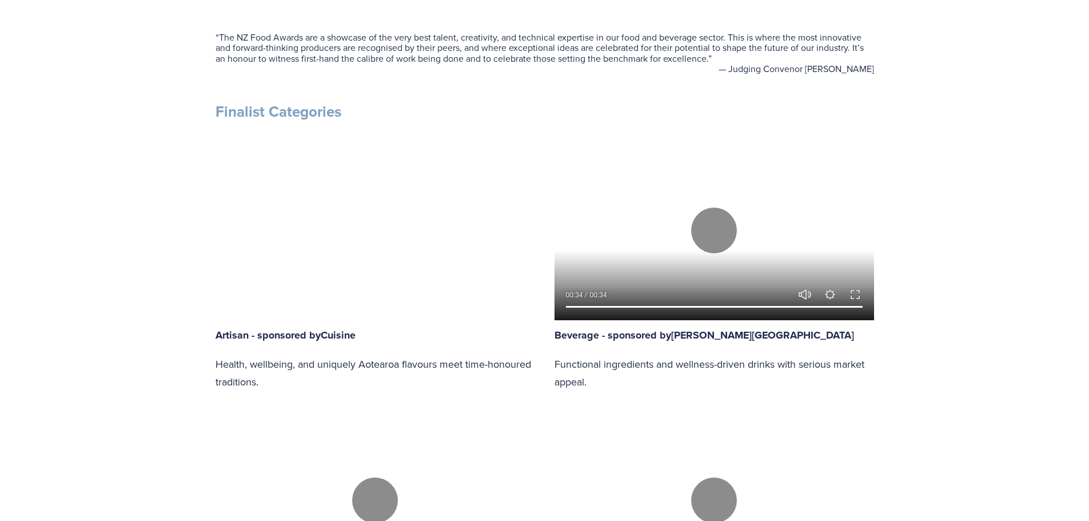
scroll to position [515, 0]
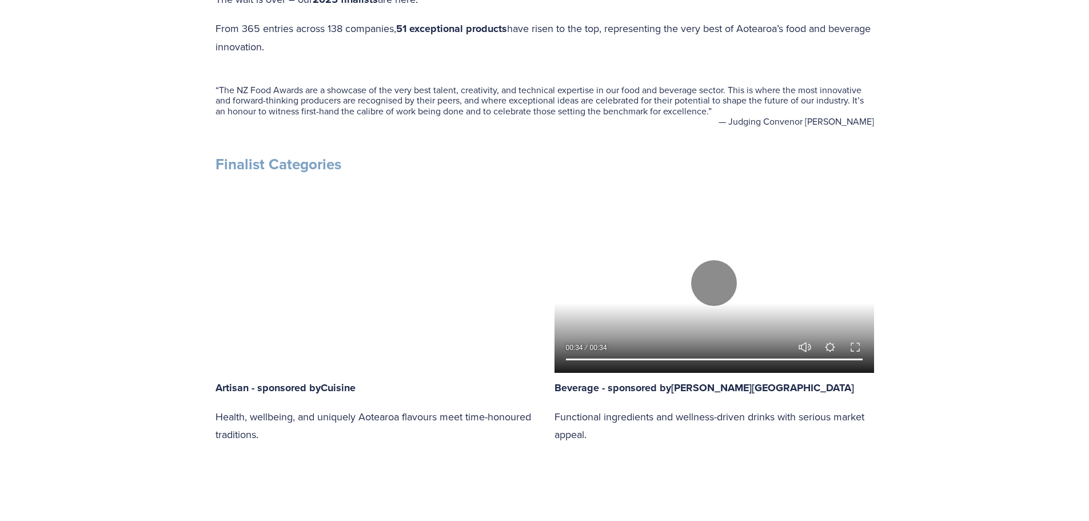
type input "39.11"
